Goal: Information Seeking & Learning: Check status

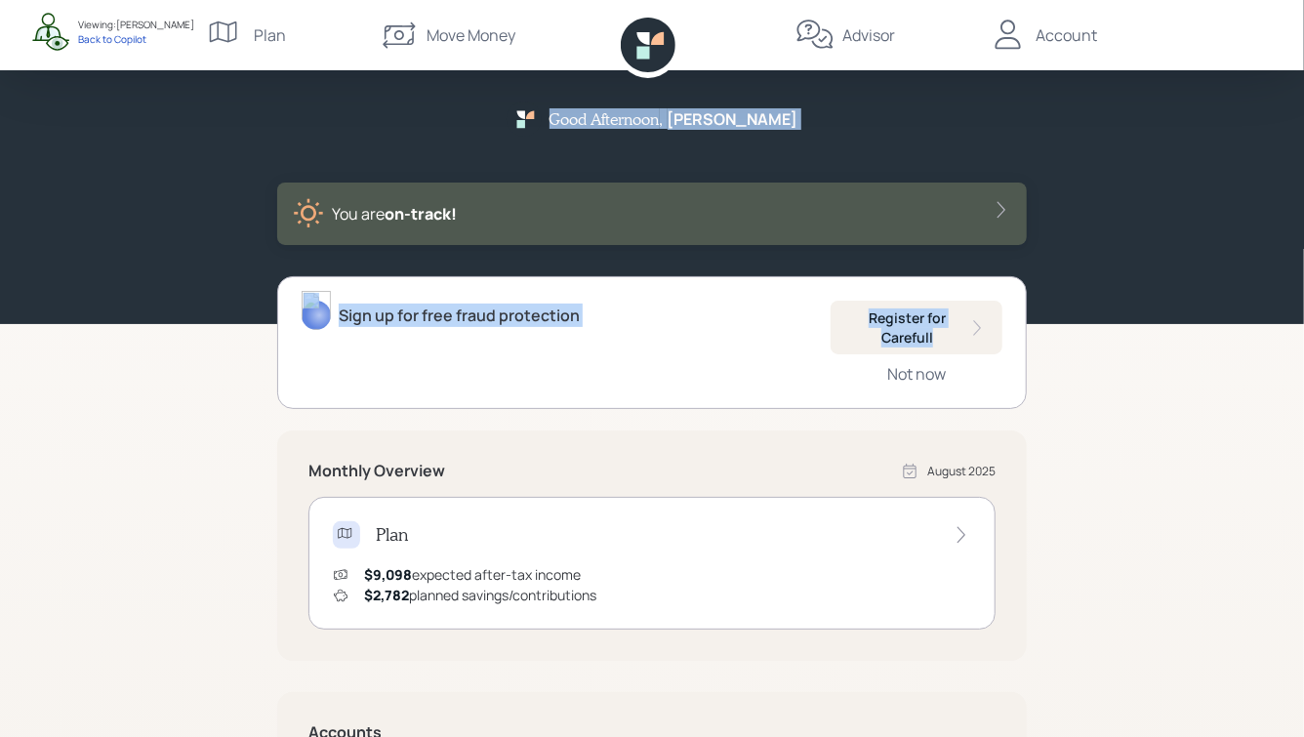
drag, startPoint x: 590, startPoint y: 112, endPoint x: 840, endPoint y: 377, distance: 363.8
click at [840, 377] on div "Good Afternoon , [PERSON_NAME] You are on‑track! Sign up for free fraud protect…" at bounding box center [652, 568] width 1304 height 1136
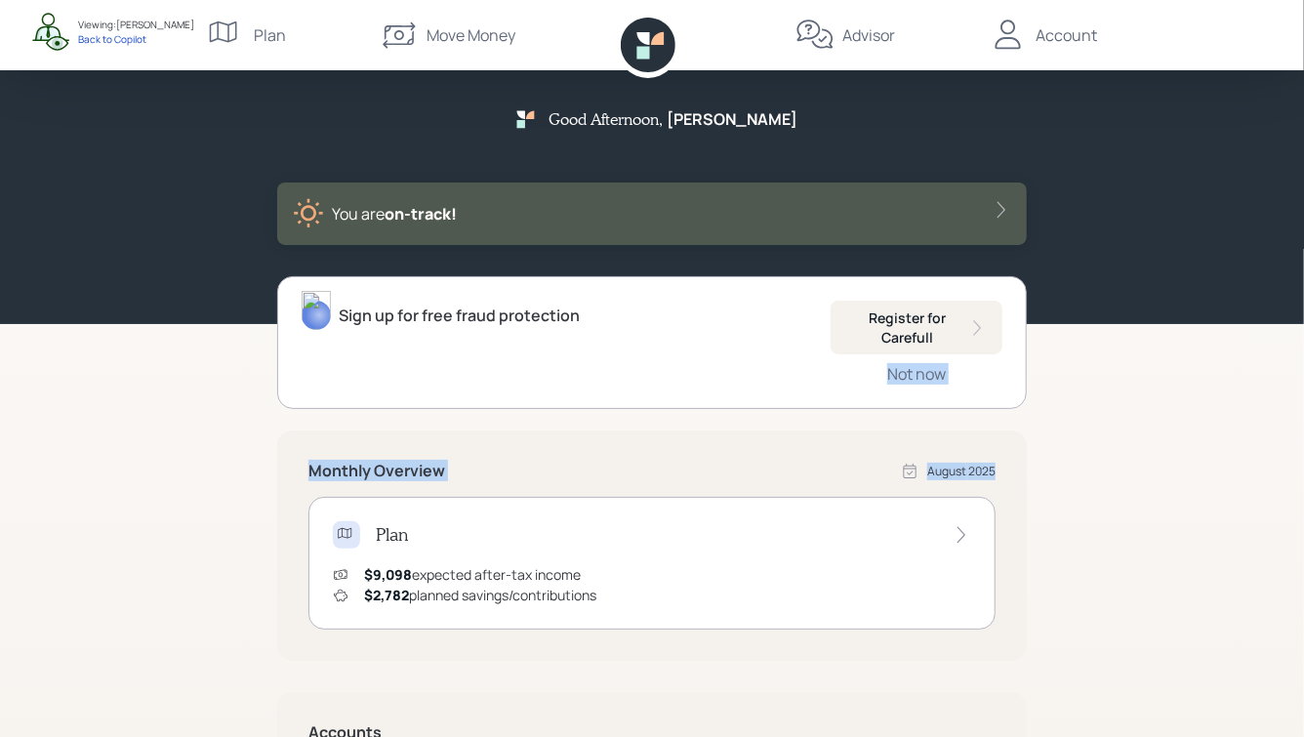
drag, startPoint x: 839, startPoint y: 377, endPoint x: 976, endPoint y: 482, distance: 172.5
click at [976, 482] on div "Sign up for free fraud protection Register for Carefull Not now Monthly Overvie…" at bounding box center [651, 706] width 749 height 860
click at [1036, 484] on div "Good Afternoon , [PERSON_NAME] You are on‑track! Sign up for free fraud protect…" at bounding box center [652, 568] width 1304 height 1136
drag, startPoint x: 1049, startPoint y: 435, endPoint x: 653, endPoint y: 149, distance: 488.6
click at [655, 150] on div "Good Afternoon , [PERSON_NAME] You are on‑track! Sign up for free fraud protect…" at bounding box center [652, 568] width 1304 height 1136
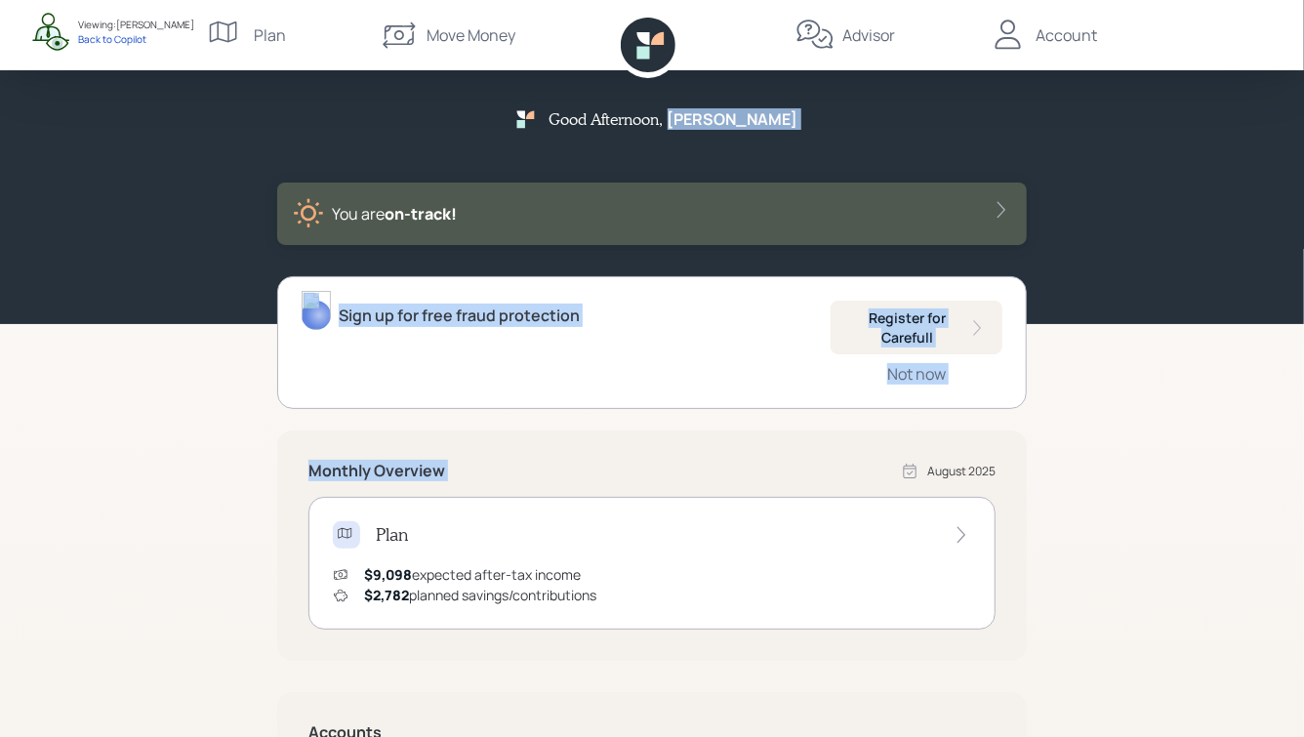
click at [653, 149] on div "Good Afternoon , [PERSON_NAME]" at bounding box center [652, 126] width 292 height 50
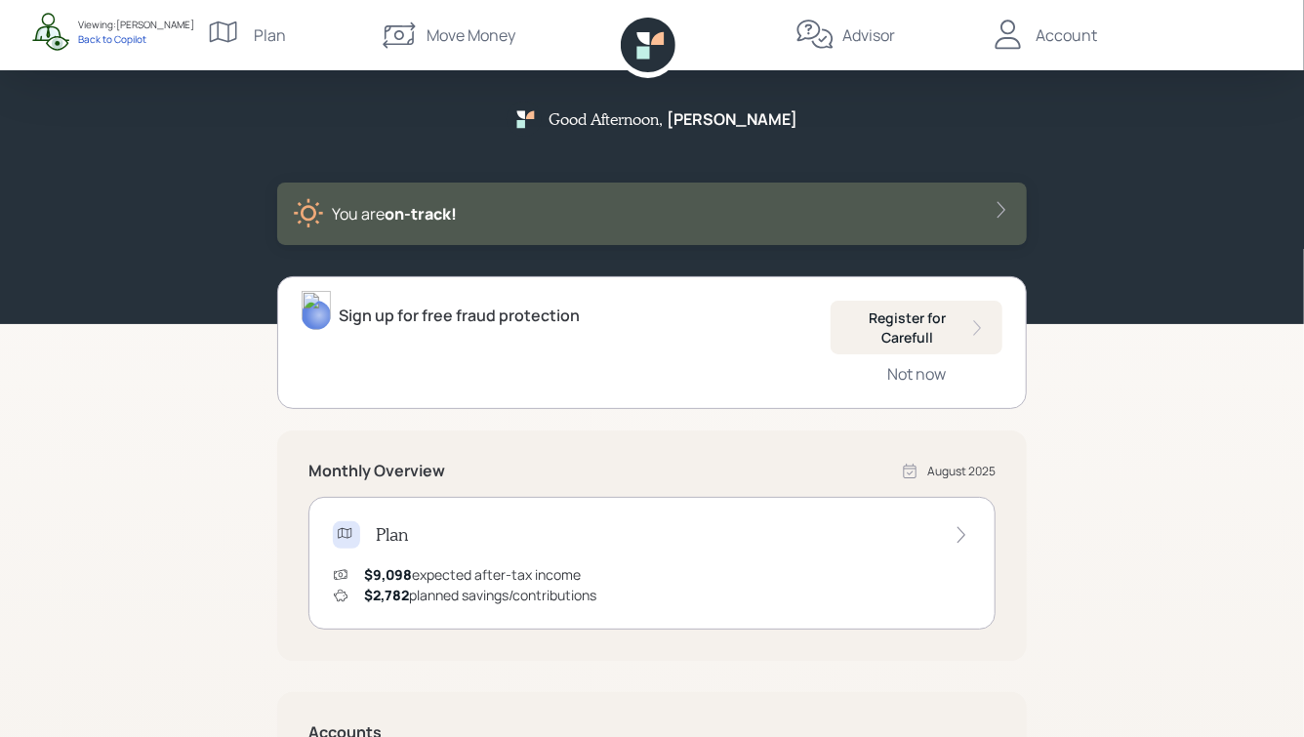
click at [424, 20] on div "Move Money" at bounding box center [448, 35] width 136 height 70
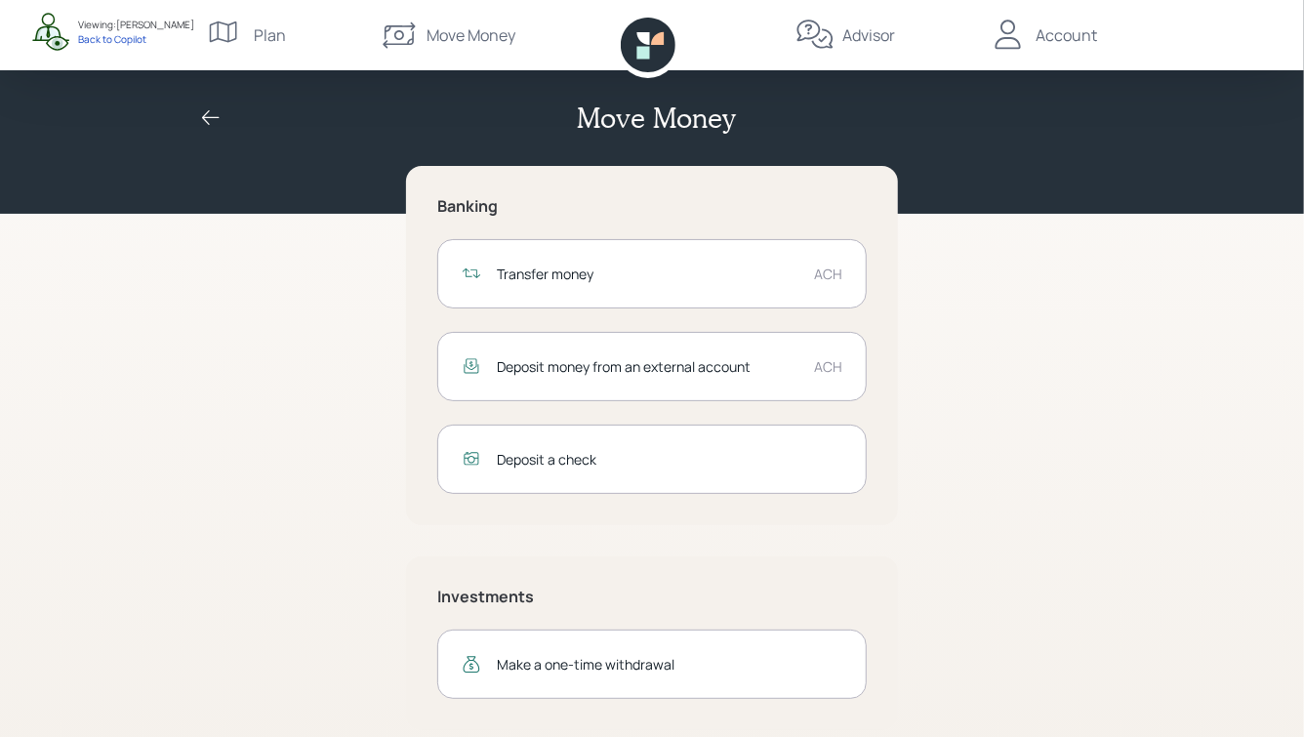
click at [665, 266] on div "Transfer money" at bounding box center [648, 273] width 302 height 20
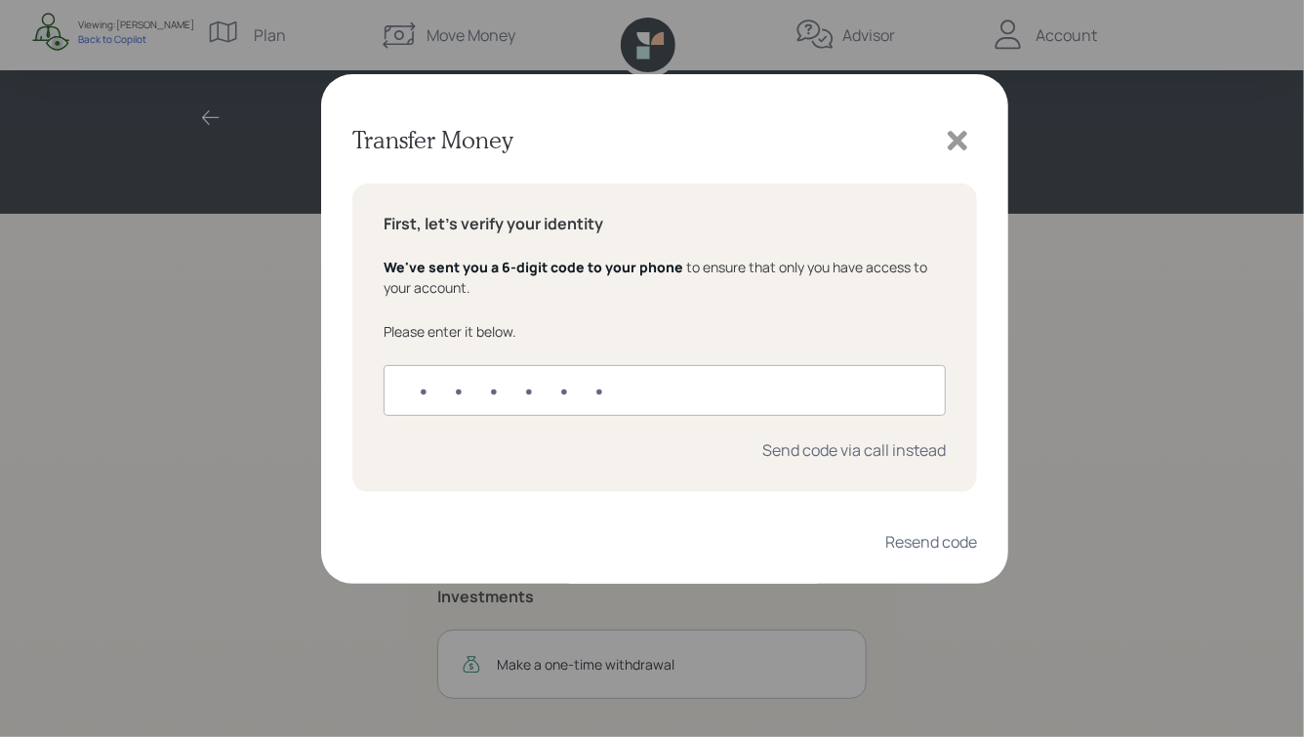
click at [953, 136] on icon at bounding box center [958, 141] width 20 height 20
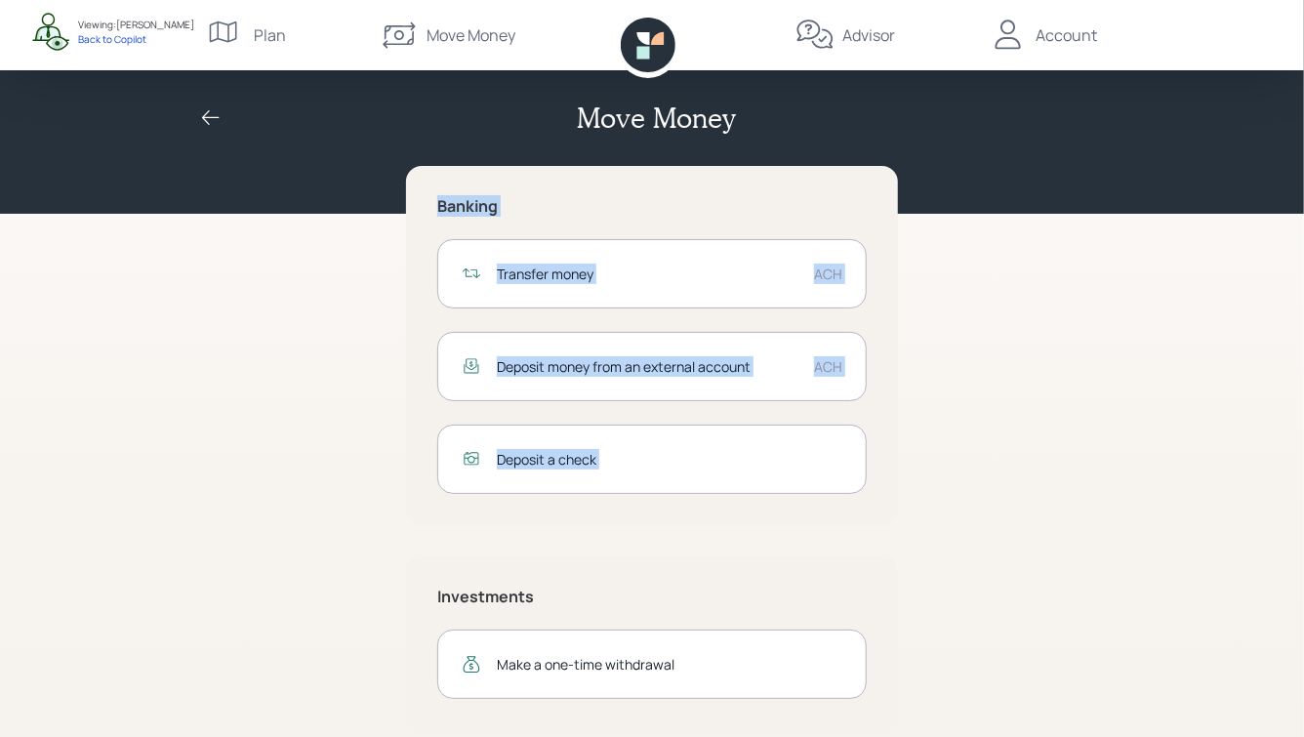
drag, startPoint x: 429, startPoint y: 193, endPoint x: 851, endPoint y: 555, distance: 555.7
click at [851, 555] on div "Banking Transfer money ACH Deposit money from an external account ACH Deposit a…" at bounding box center [651, 448] width 749 height 564
click at [904, 545] on div "Banking Transfer money ACH Deposit money from an external account ACH Deposit a…" at bounding box center [651, 448] width 749 height 564
drag, startPoint x: 902, startPoint y: 521, endPoint x: 374, endPoint y: 113, distance: 667.1
click at [374, 114] on div "Move Money Banking Transfer money ACH Deposit money from an external account AC…" at bounding box center [652, 380] width 1304 height 761
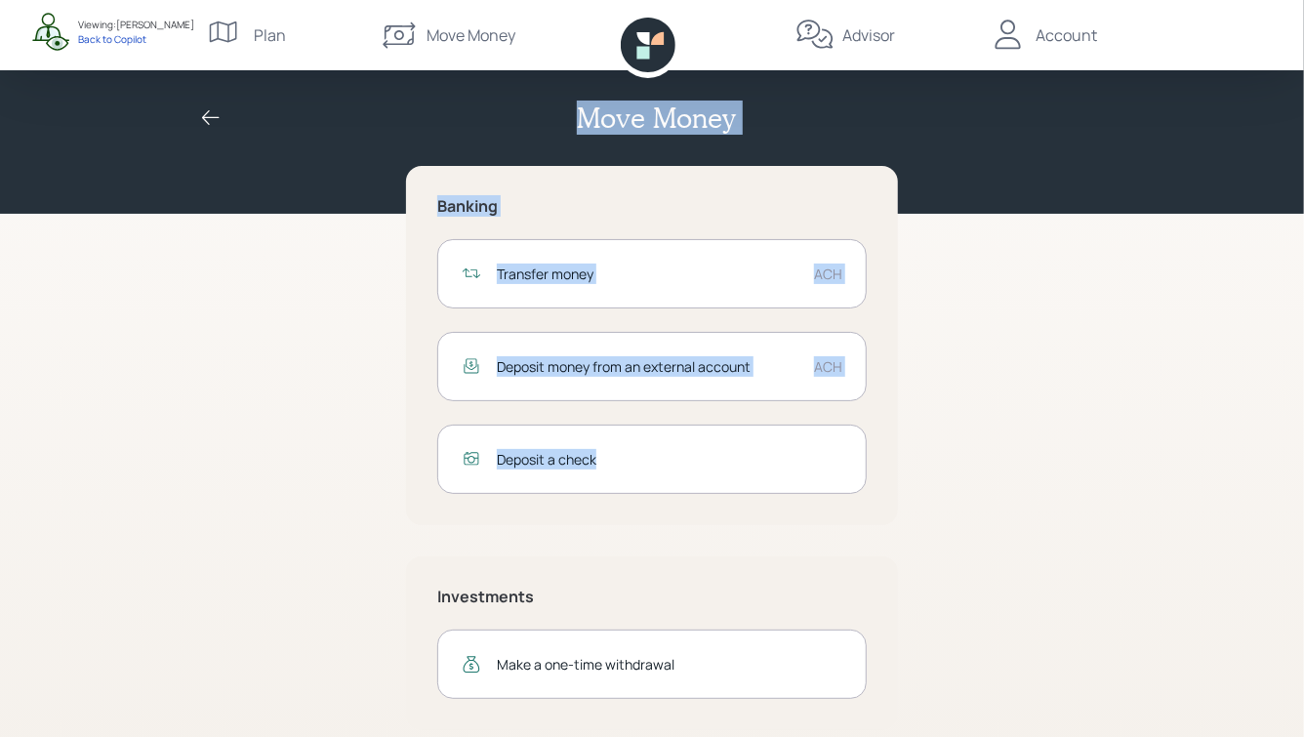
click at [473, 155] on div "Move Money" at bounding box center [651, 106] width 937 height 151
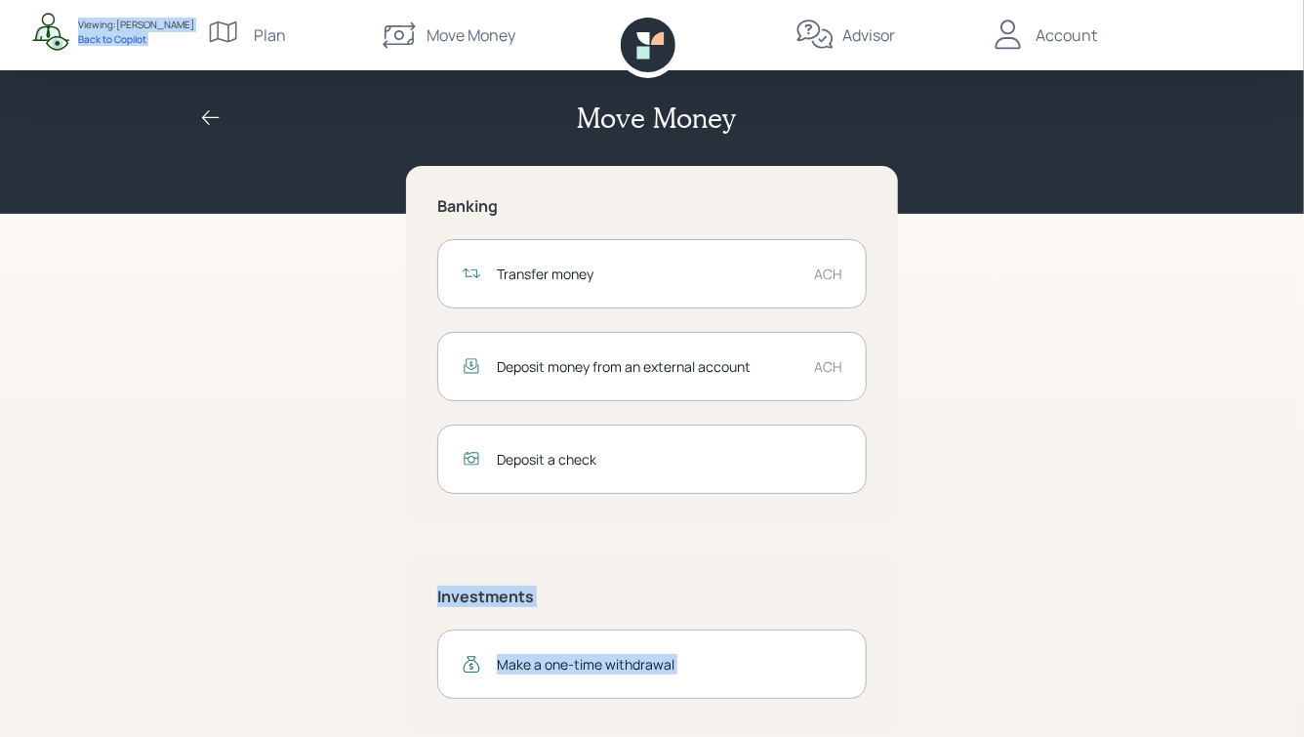
drag, startPoint x: 198, startPoint y: 2, endPoint x: 910, endPoint y: 488, distance: 862.3
click at [910, 488] on div "Move Money Banking Transfer money ACH Deposit money from an external account AC…" at bounding box center [652, 380] width 1304 height 761
click at [910, 488] on div "Banking Transfer money ACH Deposit money from an external account ACH Deposit a…" at bounding box center [651, 448] width 749 height 564
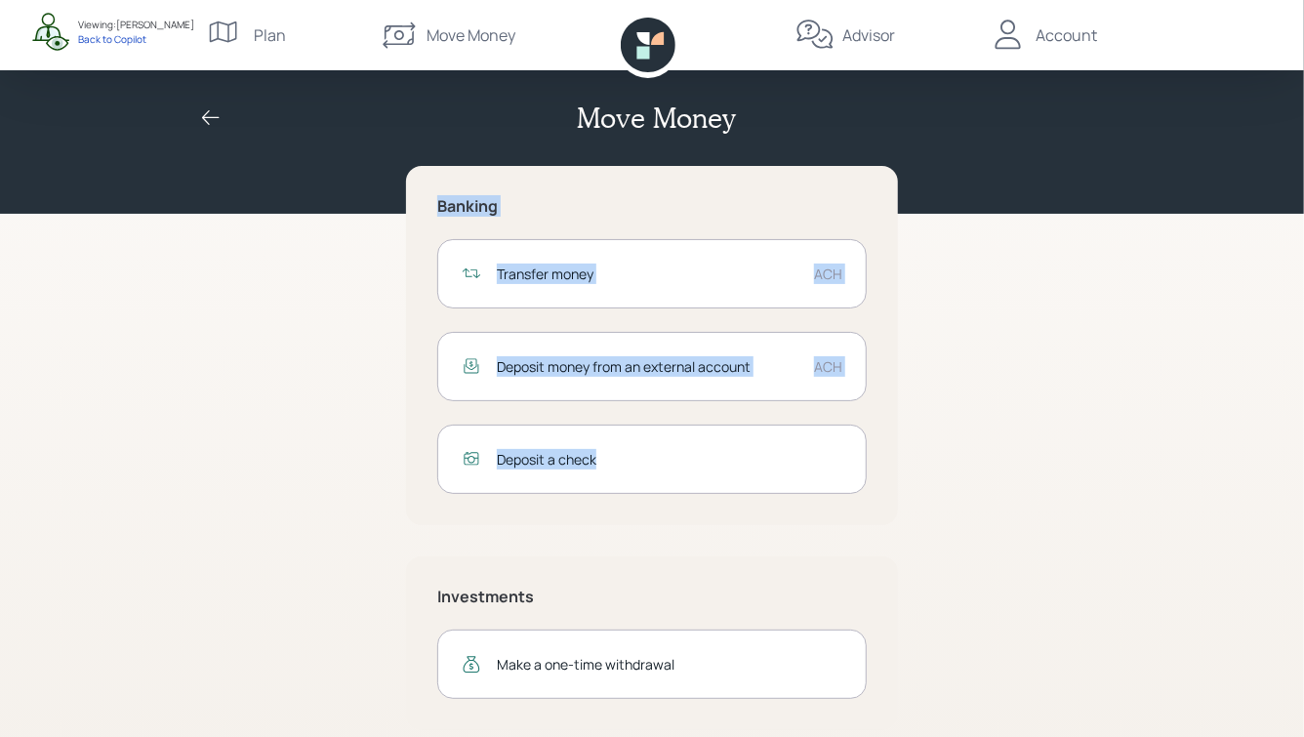
drag, startPoint x: 956, startPoint y: 519, endPoint x: 621, endPoint y: 191, distance: 469.2
click at [621, 194] on div "Banking Transfer money ACH Deposit money from an external account ACH Deposit a…" at bounding box center [651, 448] width 749 height 564
click at [621, 191] on div "Banking Transfer money ACH Deposit money from an external account ACH Deposit a…" at bounding box center [652, 345] width 492 height 359
drag, startPoint x: 547, startPoint y: 100, endPoint x: 916, endPoint y: 563, distance: 592.4
click at [916, 563] on div "Move Money Banking Transfer money ACH Deposit money from an external account AC…" at bounding box center [652, 380] width 1304 height 761
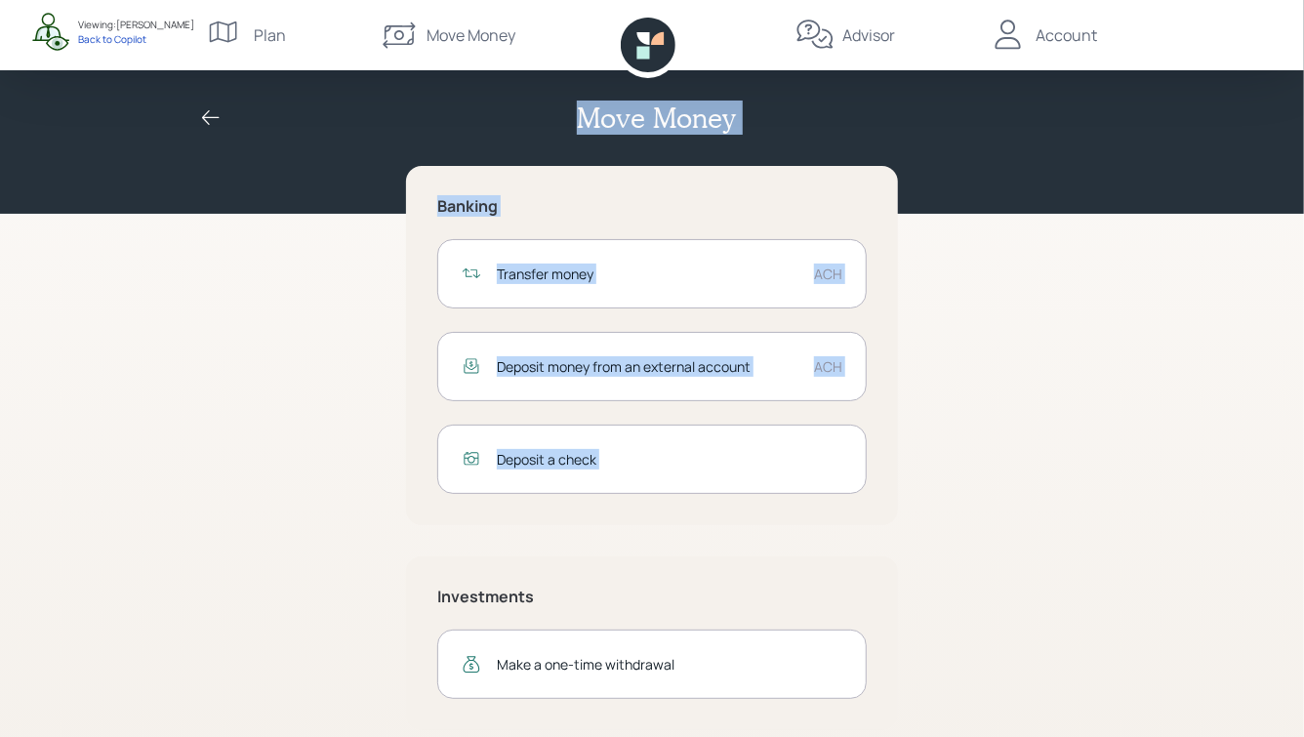
click at [895, 553] on div "Banking Transfer money ACH Deposit money from an external account ACH Deposit a…" at bounding box center [651, 448] width 749 height 564
drag, startPoint x: 904, startPoint y: 499, endPoint x: 609, endPoint y: 254, distance: 383.2
click at [609, 256] on div "Banking Transfer money ACH Deposit money from an external account ACH Deposit a…" at bounding box center [651, 448] width 749 height 564
click at [609, 254] on div "Transfer money ACH" at bounding box center [651, 273] width 429 height 69
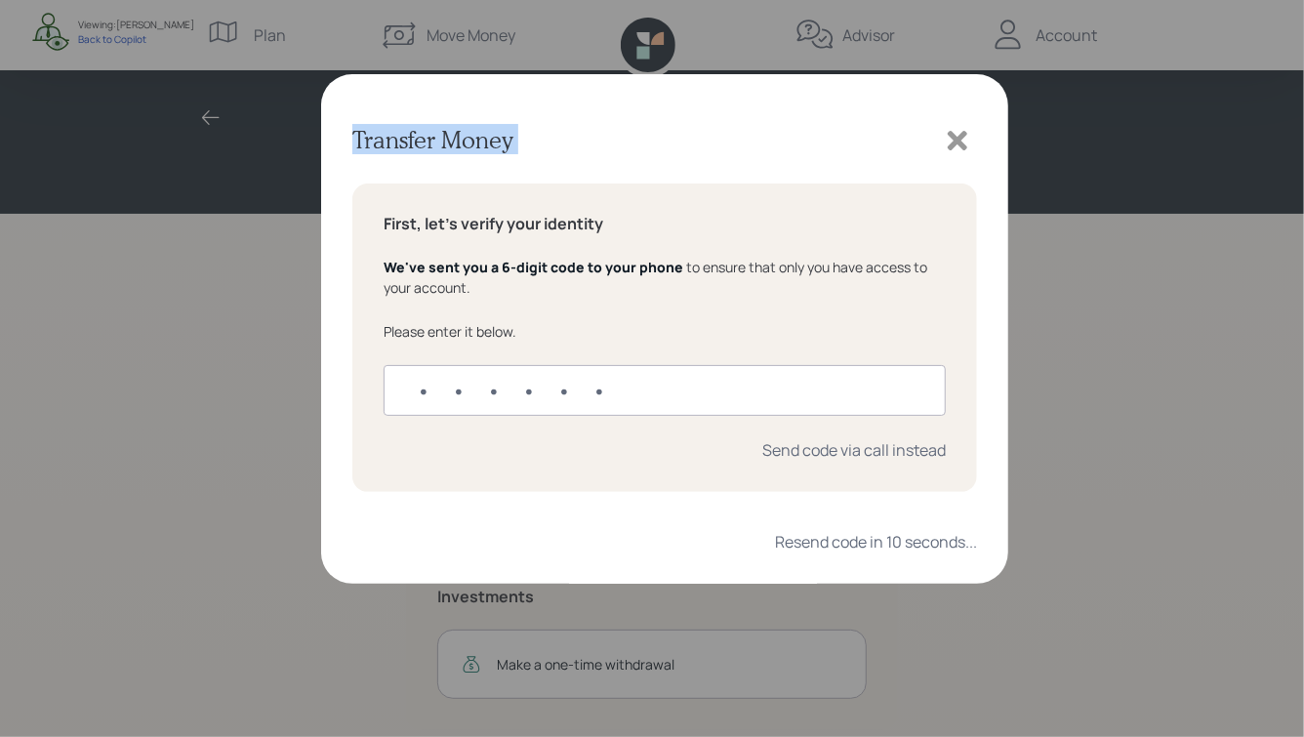
click at [584, 136] on div "Transfer Money First, let's verify your identity We've sent you a 6-digit code …" at bounding box center [652, 368] width 1304 height 737
click at [956, 142] on icon at bounding box center [958, 141] width 20 height 20
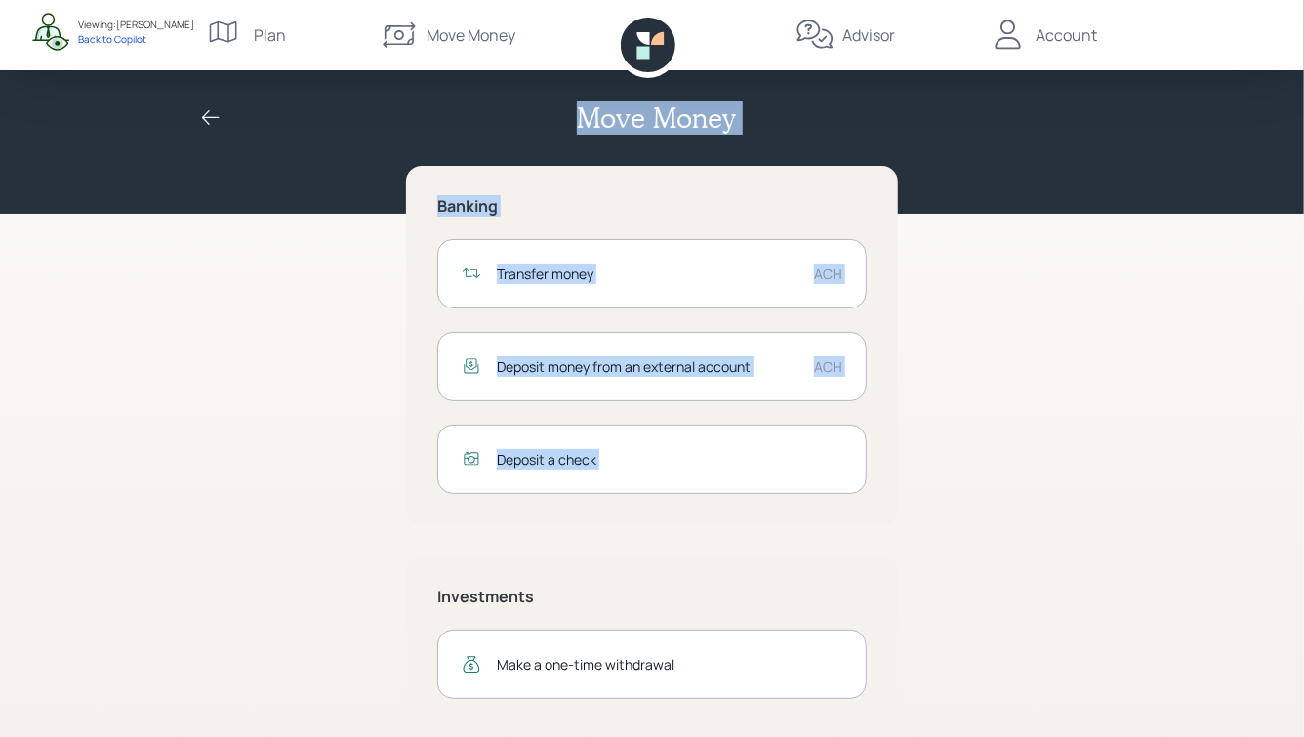
drag, startPoint x: 569, startPoint y: 112, endPoint x: 954, endPoint y: 543, distance: 577.7
click at [954, 543] on div "Move Money Banking Transfer money ACH Deposit money from an external account AC…" at bounding box center [652, 380] width 1304 height 761
click at [954, 543] on div "Banking Transfer money ACH Deposit money from an external account ACH Deposit a…" at bounding box center [651, 448] width 749 height 564
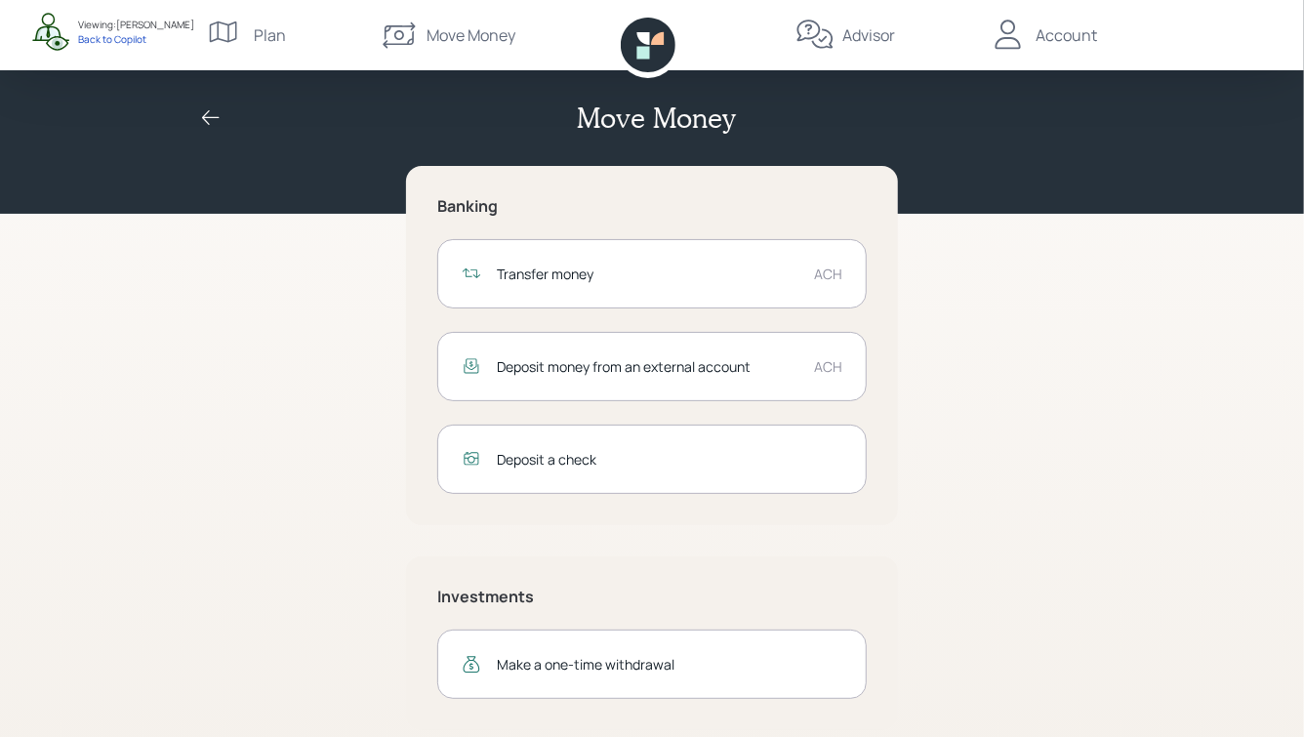
click at [1083, 18] on div "Account" at bounding box center [1042, 35] width 108 height 70
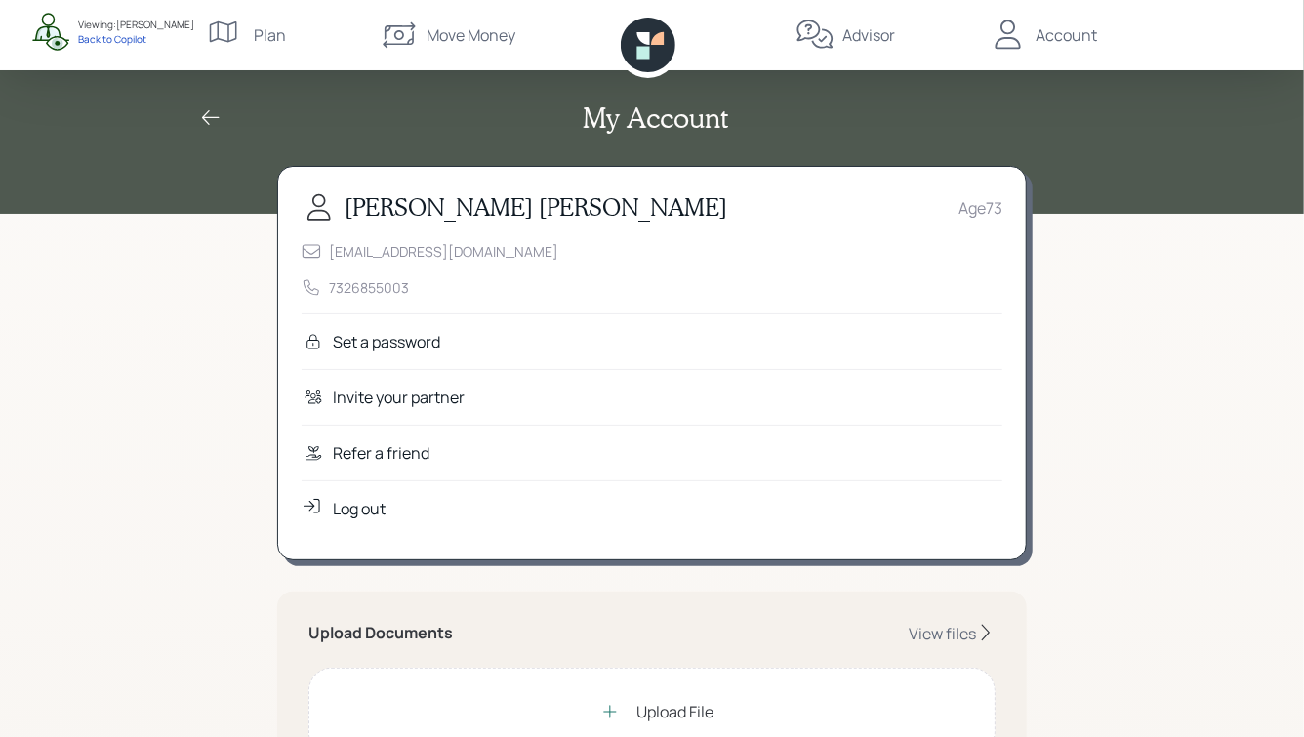
click at [430, 36] on div "Move Money" at bounding box center [470, 34] width 89 height 23
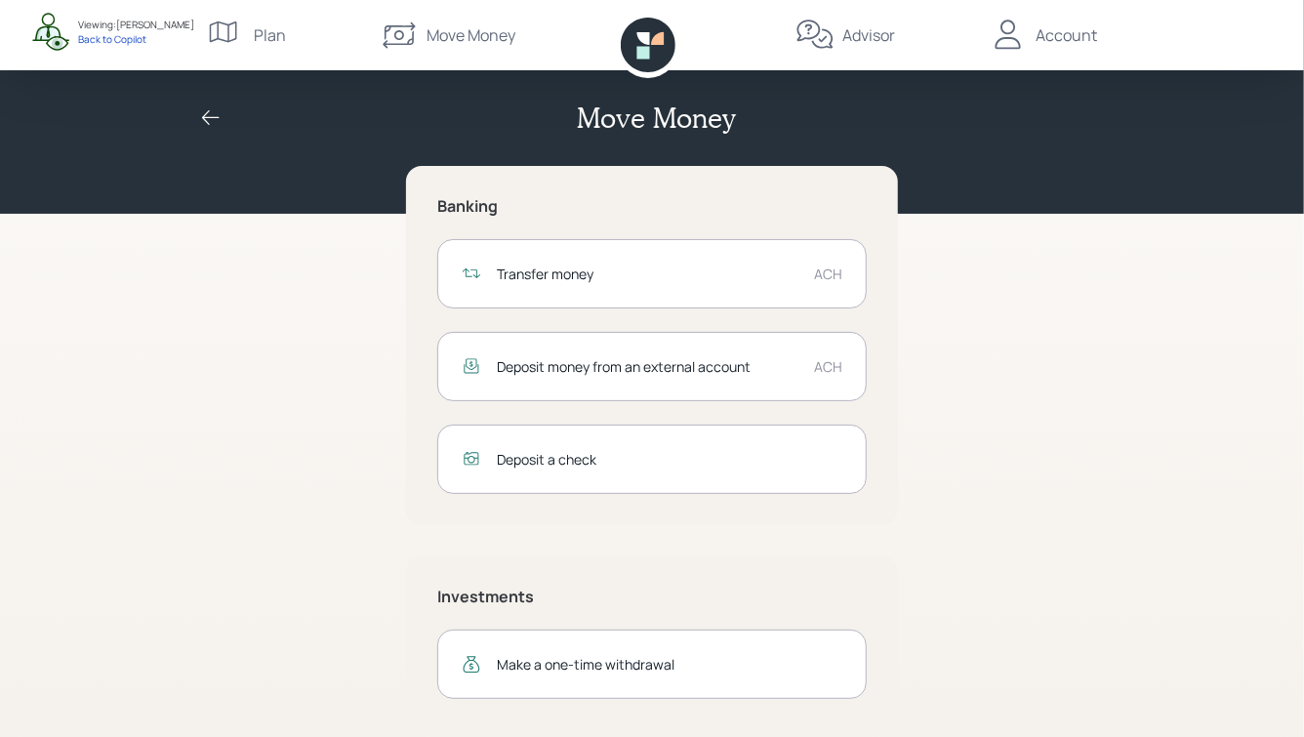
click at [108, 28] on div "Viewing: [PERSON_NAME]" at bounding box center [136, 25] width 116 height 15
click at [105, 38] on div "Back to Copilot" at bounding box center [136, 39] width 116 height 14
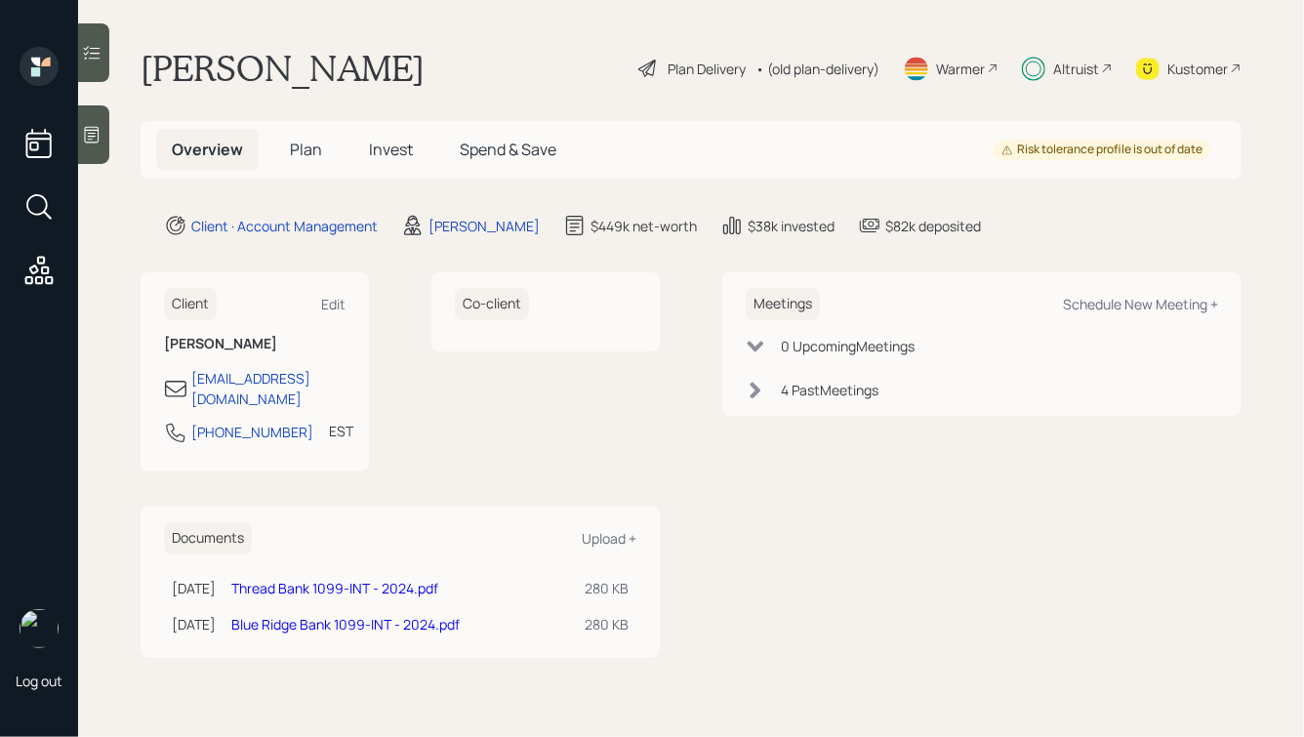
click at [513, 132] on h5 "Spend & Save" at bounding box center [508, 150] width 128 height 42
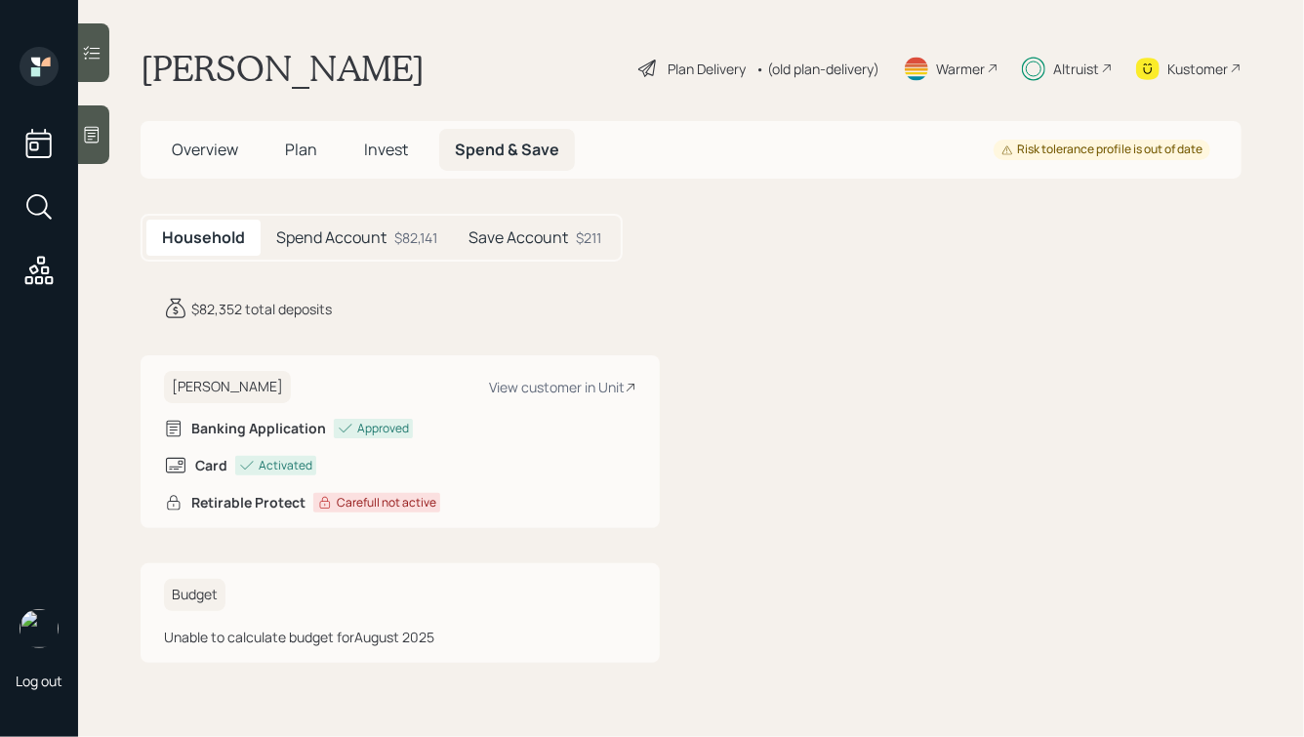
click at [358, 233] on h5 "Spend Account" at bounding box center [331, 237] width 110 height 19
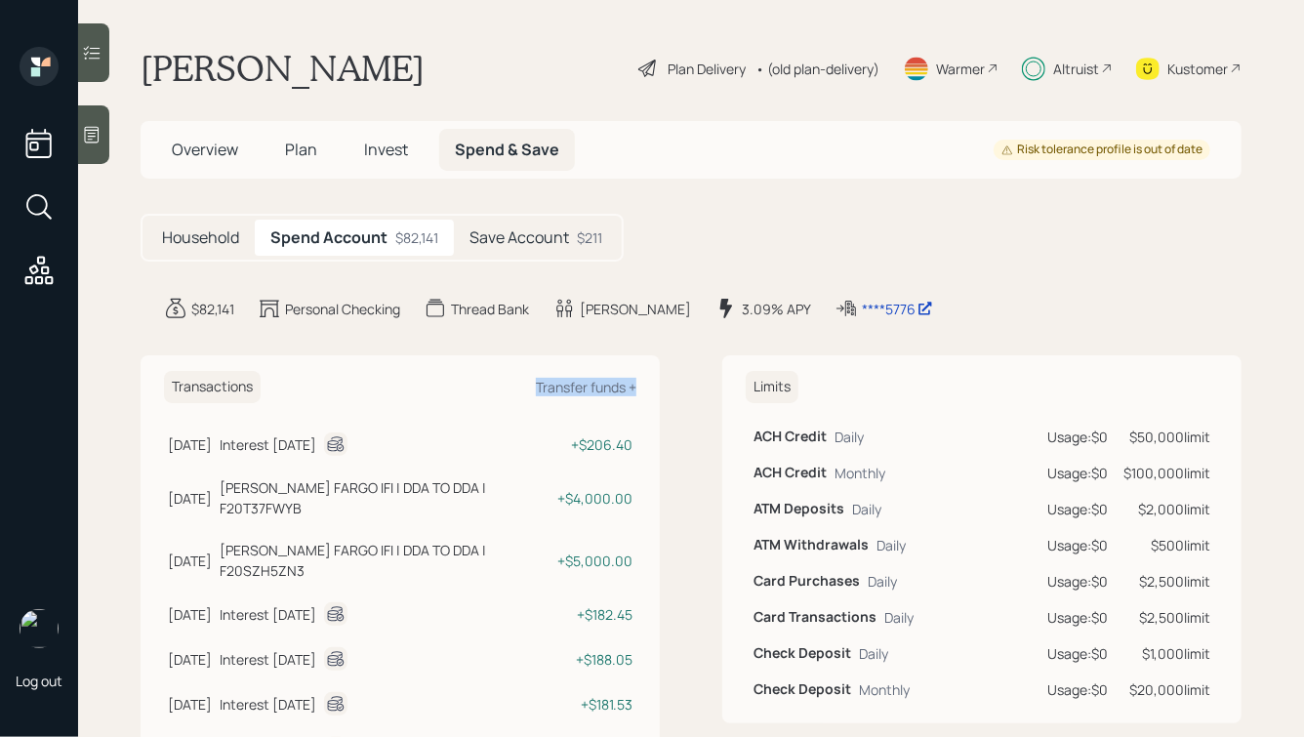
drag, startPoint x: 661, startPoint y: 455, endPoint x: 409, endPoint y: 300, distance: 295.7
click at [410, 302] on main "[PERSON_NAME] Plan Delivery • (old plan-delivery) Warmer Altruist Kustomer Over…" at bounding box center [691, 368] width 1226 height 737
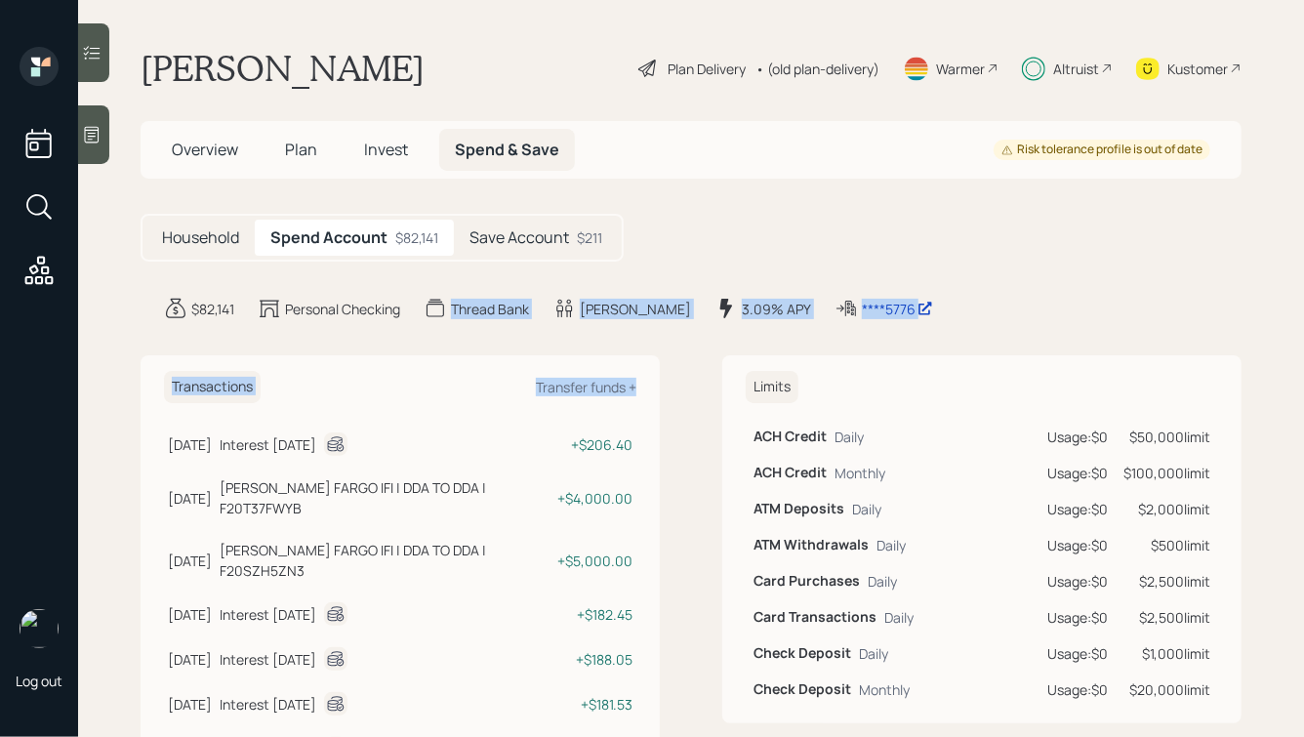
click at [409, 300] on div "$82,141 Personal Checking Thread Bank [PERSON_NAME] 3.09% APY ****5776" at bounding box center [702, 308] width 1077 height 23
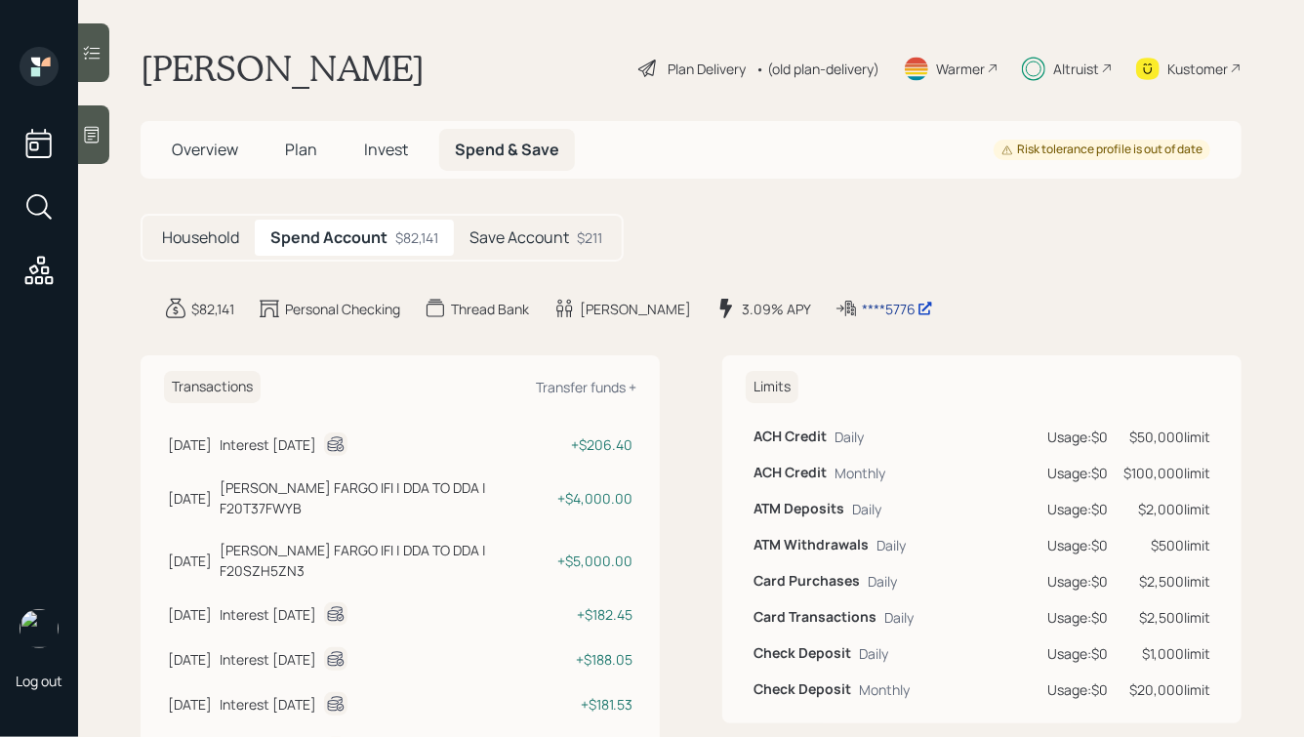
click at [862, 308] on div "****5776" at bounding box center [897, 309] width 71 height 20
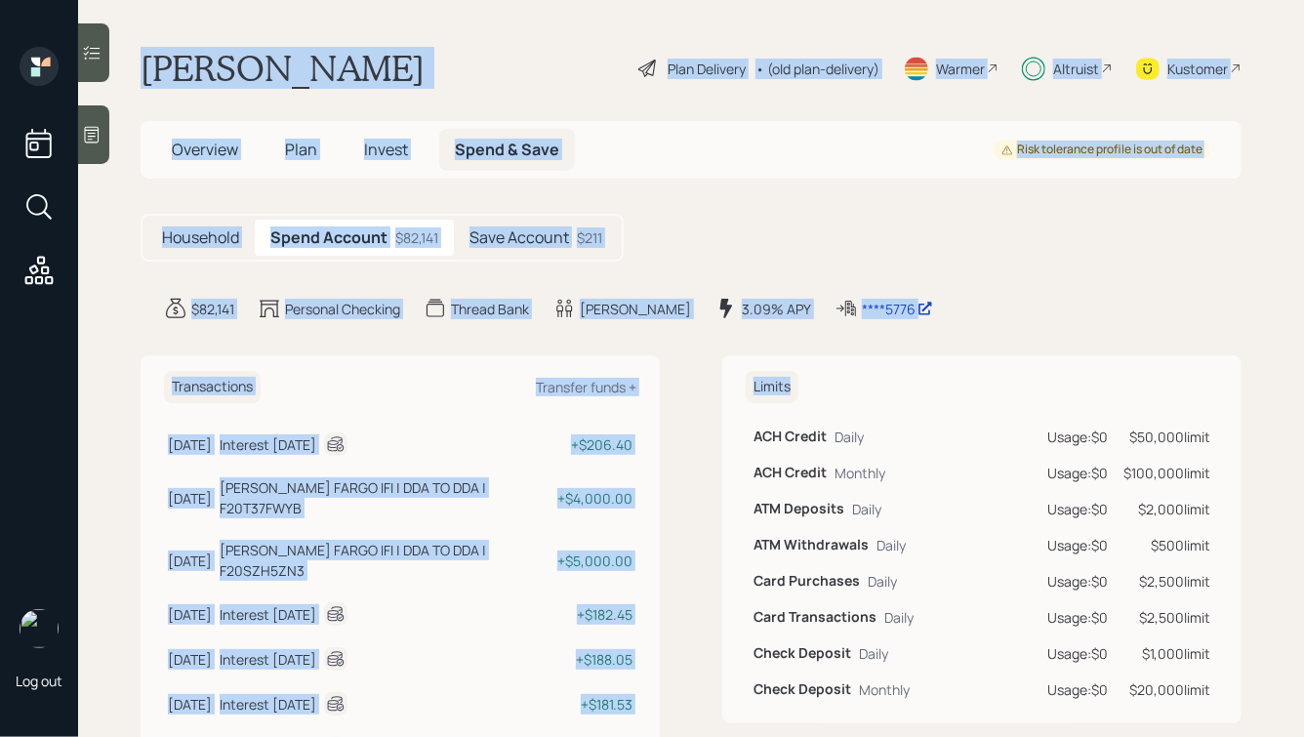
drag, startPoint x: 145, startPoint y: 57, endPoint x: 879, endPoint y: 395, distance: 808.2
click at [879, 395] on main "[PERSON_NAME] Plan Delivery • (old plan-delivery) Warmer Altruist Kustomer Over…" at bounding box center [691, 368] width 1226 height 737
click at [952, 340] on main "[PERSON_NAME] Plan Delivery • (old plan-delivery) Warmer Altruist Kustomer Over…" at bounding box center [691, 368] width 1226 height 737
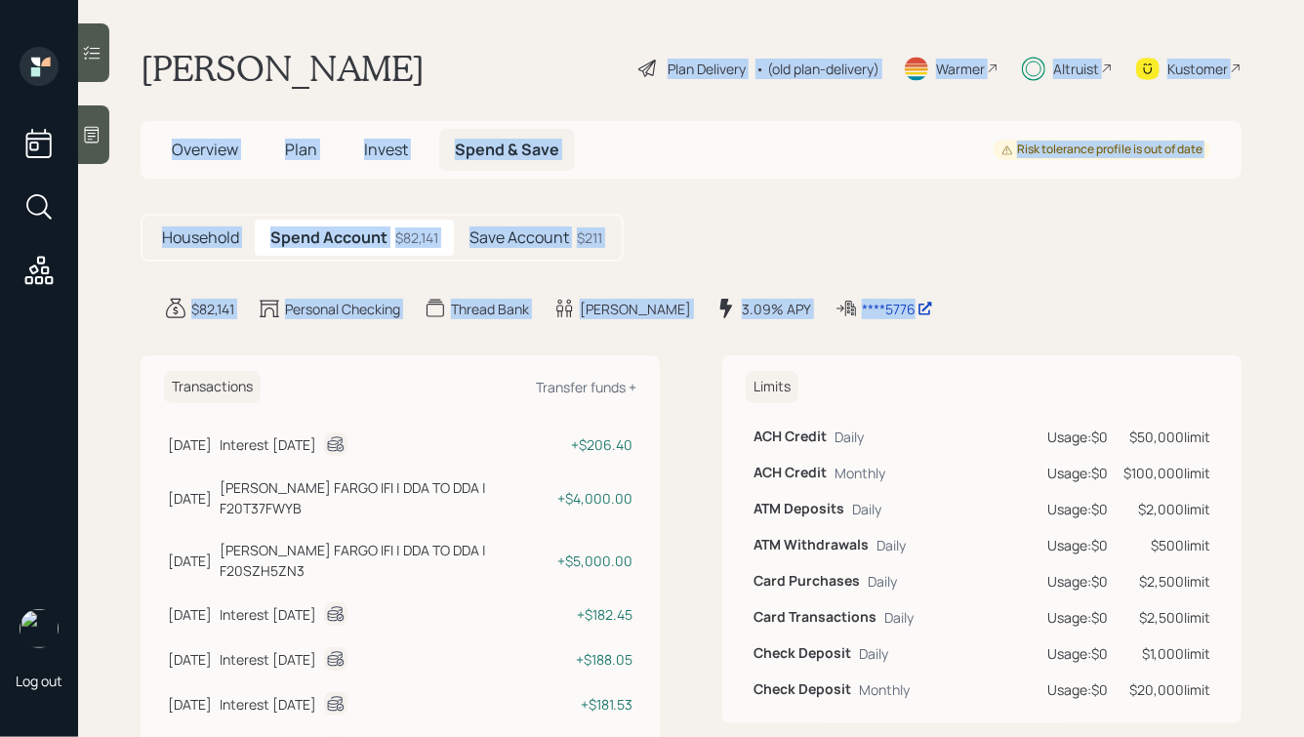
drag, startPoint x: 977, startPoint y: 311, endPoint x: 355, endPoint y: -95, distance: 742.4
click at [355, 0] on html "Log out [PERSON_NAME] Plan Delivery • (old plan-delivery) Warmer Altruist Kusto…" at bounding box center [652, 368] width 1304 height 737
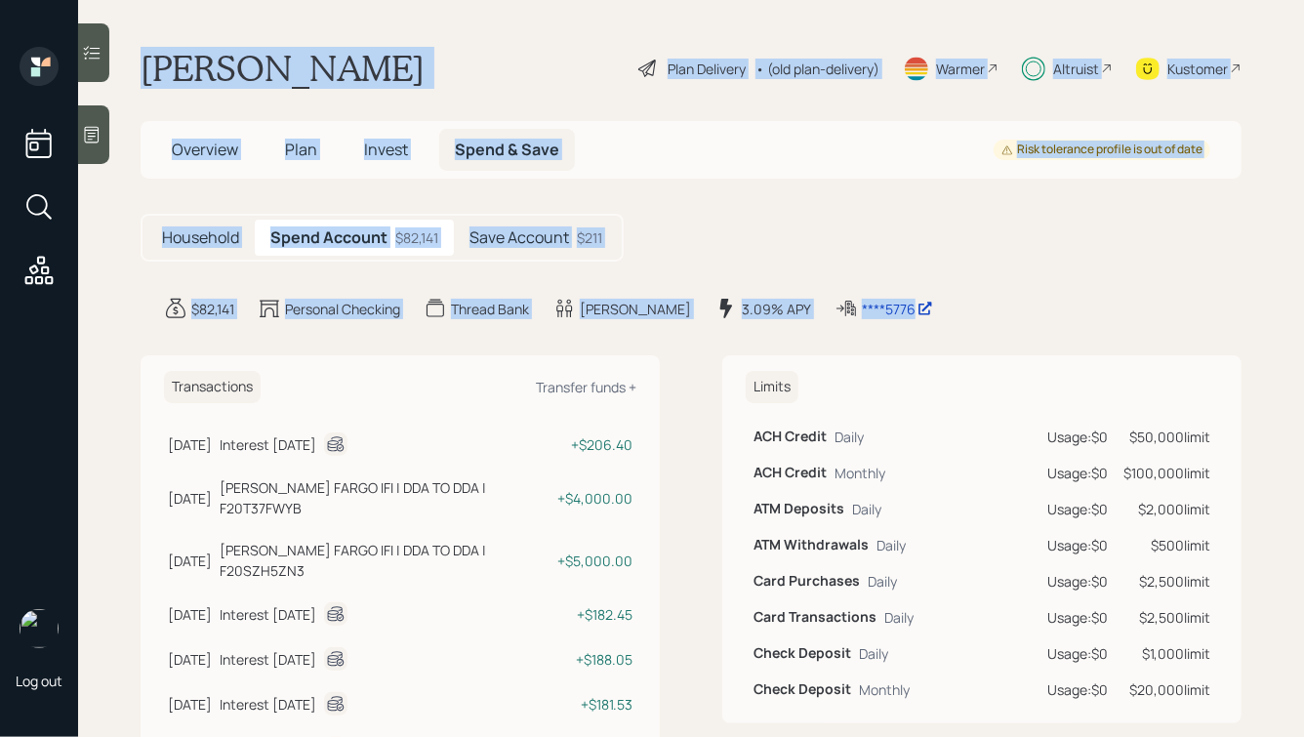
click at [289, 61] on h1 "[PERSON_NAME]" at bounding box center [283, 68] width 284 height 43
drag, startPoint x: 149, startPoint y: 58, endPoint x: 942, endPoint y: 318, distance: 834.1
click at [942, 318] on main "[PERSON_NAME] Plan Delivery • (old plan-delivery) Warmer Altruist Kustomer Over…" at bounding box center [691, 368] width 1226 height 737
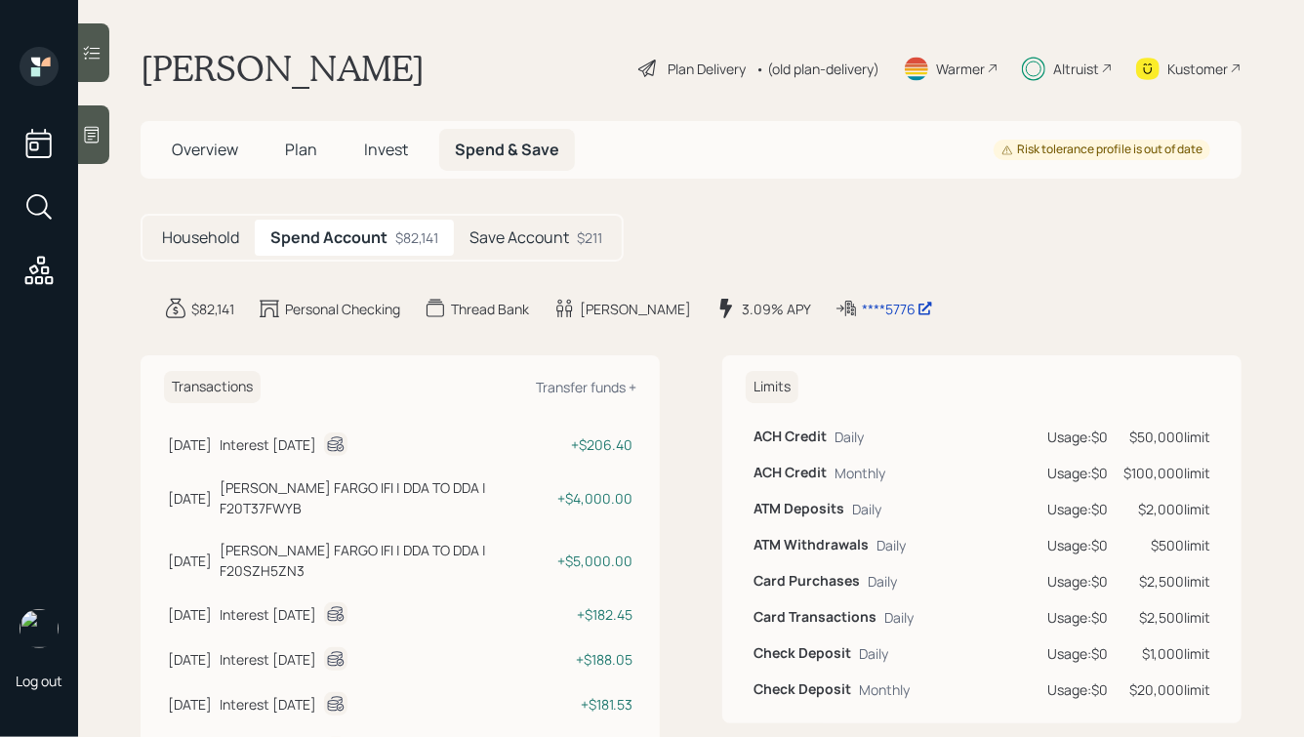
click at [942, 318] on div "$82,141 Personal Checking Thread Bank [PERSON_NAME] 3.09% APY ****5776" at bounding box center [702, 308] width 1077 height 23
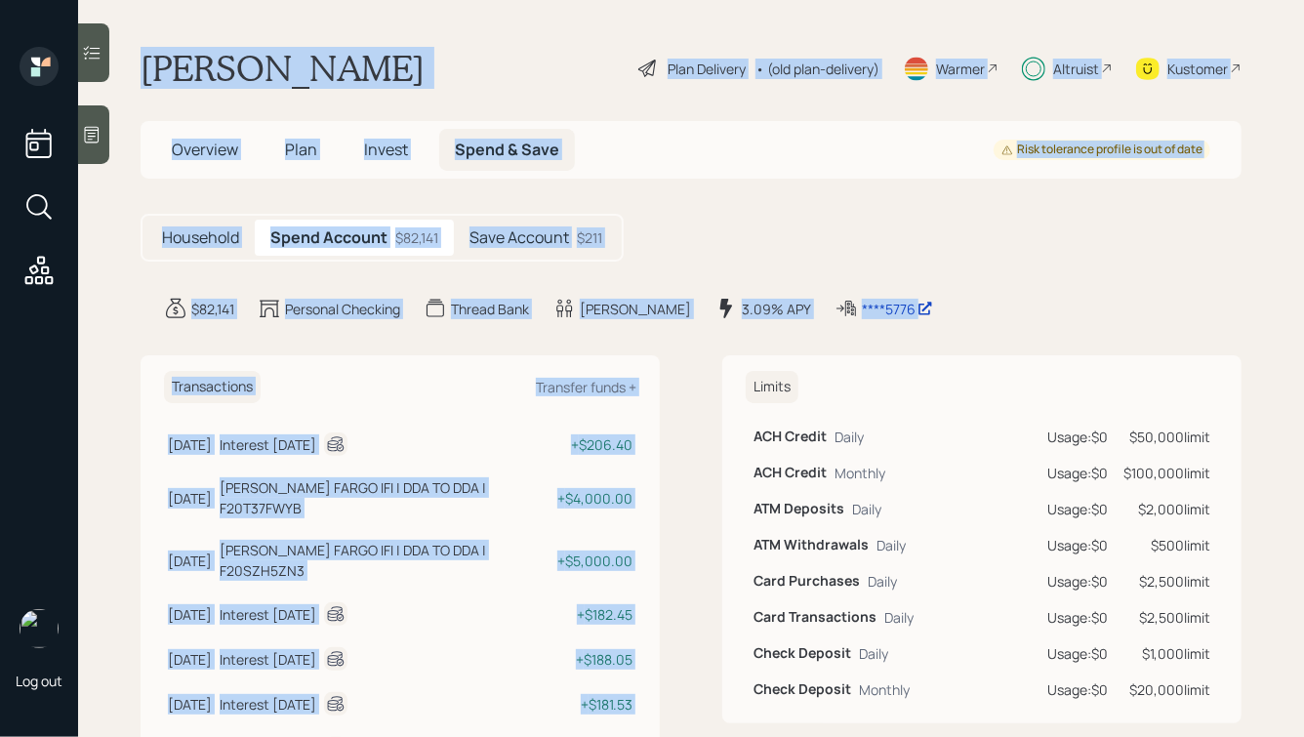
drag, startPoint x: 988, startPoint y: 330, endPoint x: 362, endPoint y: 41, distance: 689.9
click at [362, 41] on main "[PERSON_NAME] Plan Delivery • (old plan-delivery) Warmer Altruist Kustomer Over…" at bounding box center [691, 368] width 1226 height 737
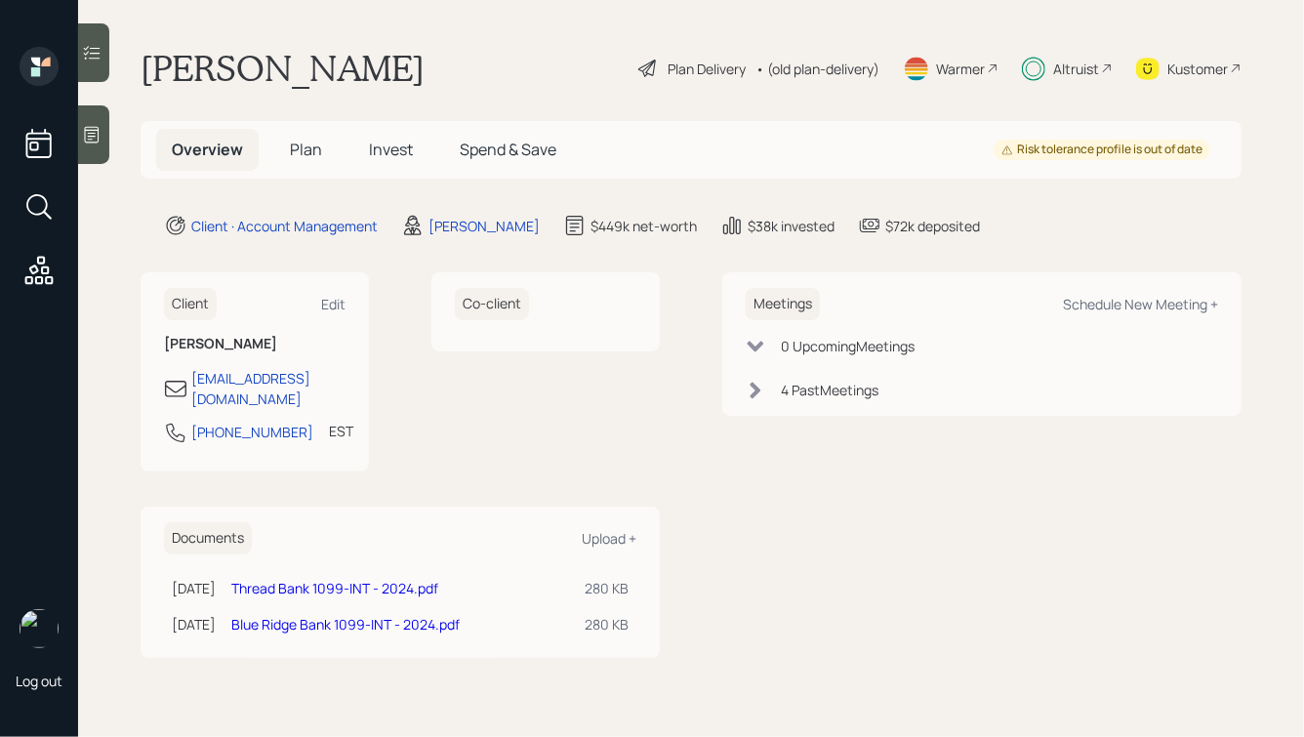
click at [542, 155] on span "Spend & Save" at bounding box center [508, 149] width 97 height 21
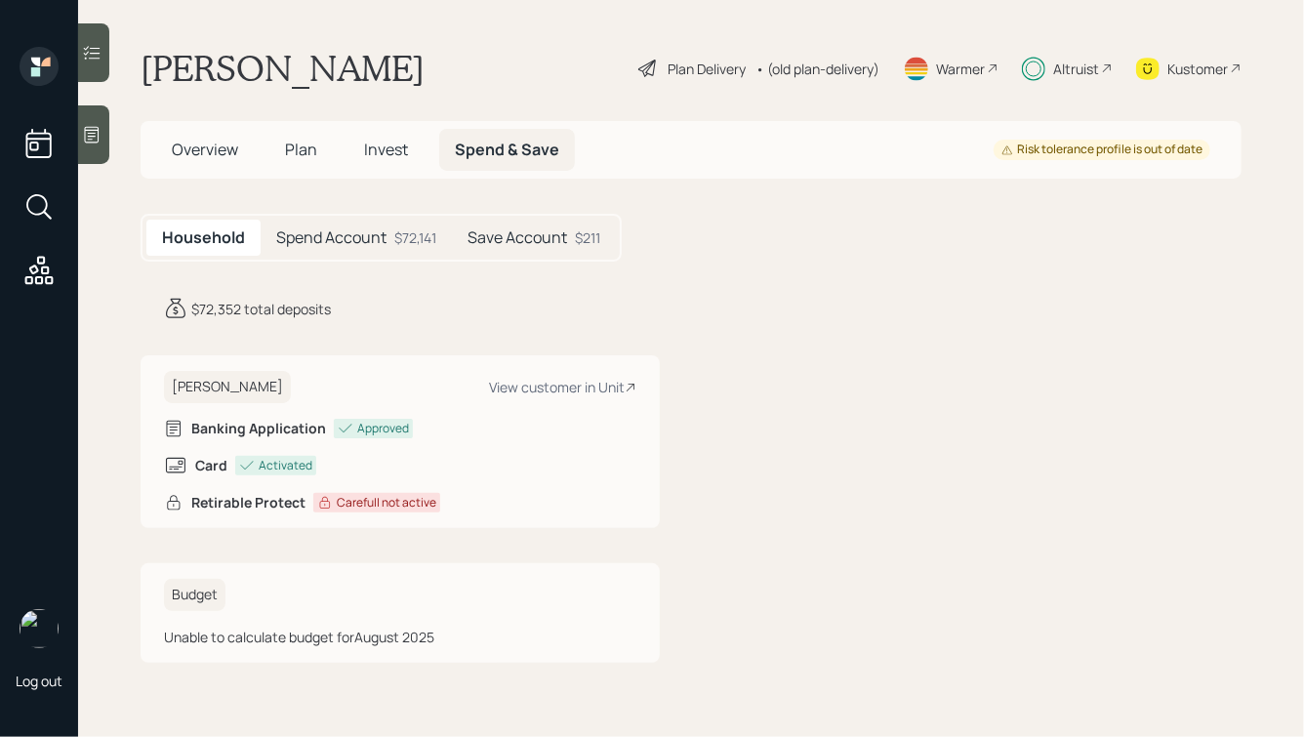
click at [362, 229] on h5 "Spend Account" at bounding box center [331, 237] width 110 height 19
